Goal: Complete application form: Complete application form

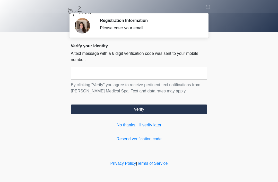
click at [117, 74] on input "text" at bounding box center [139, 73] width 137 height 13
type input "******"
click at [146, 111] on button "Verify" at bounding box center [139, 110] width 137 height 10
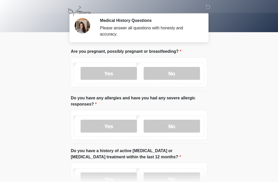
click at [173, 77] on label "No" at bounding box center [172, 73] width 56 height 13
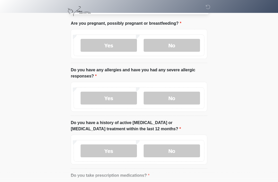
scroll to position [30, 0]
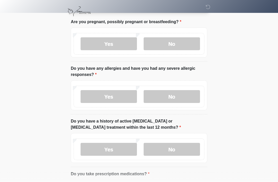
click at [174, 95] on label "No" at bounding box center [172, 96] width 56 height 13
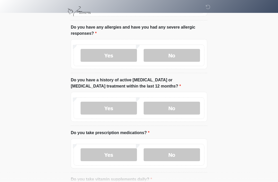
scroll to position [72, 0]
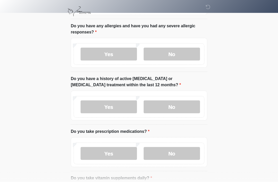
click at [175, 107] on label "No" at bounding box center [172, 106] width 56 height 13
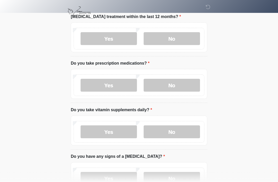
scroll to position [142, 0]
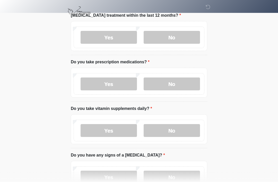
click at [107, 86] on label "Yes" at bounding box center [109, 84] width 56 height 13
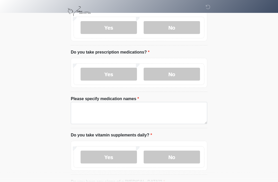
scroll to position [152, 0]
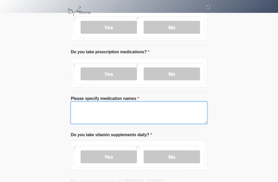
click at [119, 108] on textarea "Please specify medication names" at bounding box center [139, 113] width 137 height 22
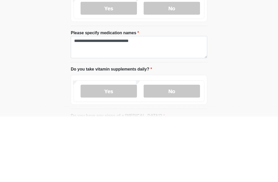
scroll to position [217, 0]
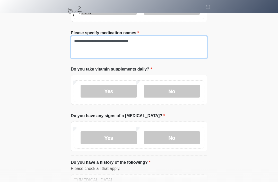
type textarea "**********"
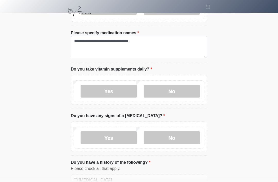
click at [173, 92] on label "No" at bounding box center [172, 91] width 56 height 13
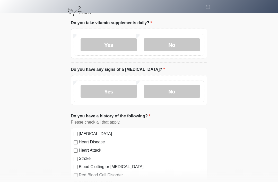
scroll to position [263, 0]
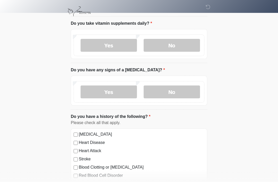
click at [168, 95] on label "No" at bounding box center [172, 92] width 56 height 13
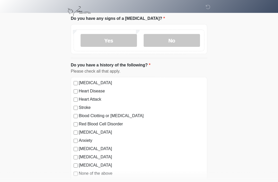
scroll to position [316, 0]
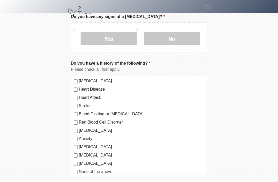
click at [101, 82] on label "High Blood Pressure" at bounding box center [142, 81] width 126 height 6
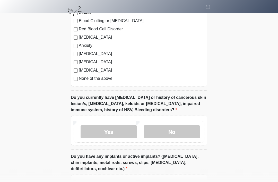
scroll to position [410, 0]
click at [171, 132] on label "No" at bounding box center [172, 131] width 56 height 13
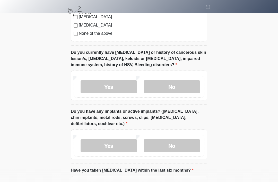
scroll to position [456, 0]
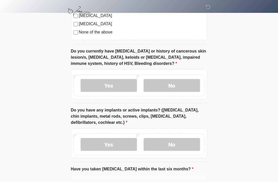
click at [112, 145] on label "Yes" at bounding box center [109, 144] width 56 height 13
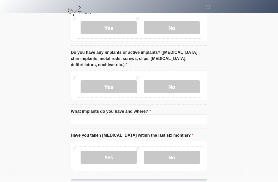
scroll to position [514, 0]
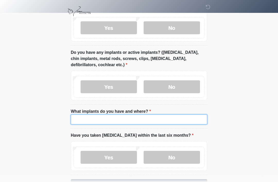
click at [98, 118] on input "What implants do you have and where?" at bounding box center [139, 120] width 137 height 10
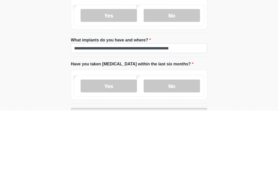
scroll to position [531, 0]
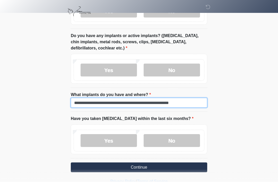
type input "**********"
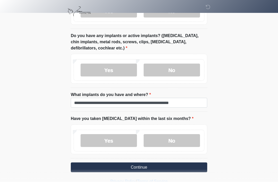
click at [171, 138] on label "No" at bounding box center [172, 140] width 56 height 13
click at [147, 165] on button "Continue" at bounding box center [139, 168] width 137 height 10
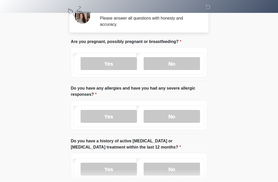
scroll to position [0, 0]
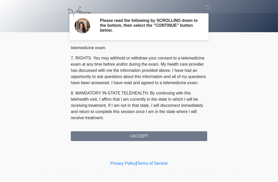
click at [149, 135] on button "I ACCEPT" at bounding box center [139, 136] width 137 height 10
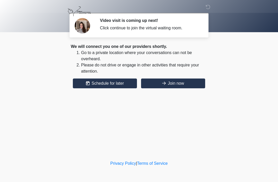
click at [175, 88] on button "Join now" at bounding box center [173, 84] width 64 height 10
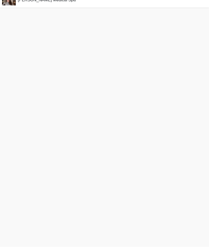
scroll to position [2, 0]
click at [37, 7] on span "[PERSON_NAME] Medical Spa" at bounding box center [47, 5] width 58 height 4
click at [46, 8] on div "Viona Medical Spa" at bounding box center [104, 5] width 209 height 14
click at [10, 8] on img at bounding box center [9, 5] width 18 height 14
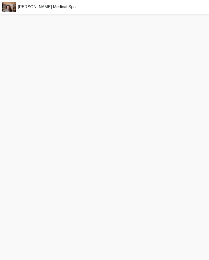
click at [13, 11] on img at bounding box center [9, 7] width 18 height 14
click at [29, 9] on span "Viona Medical Spa" at bounding box center [47, 7] width 58 height 4
click at [37, 7] on span "Viona Medical Spa" at bounding box center [47, 7] width 58 height 4
